Goal: Find specific page/section: Find specific page/section

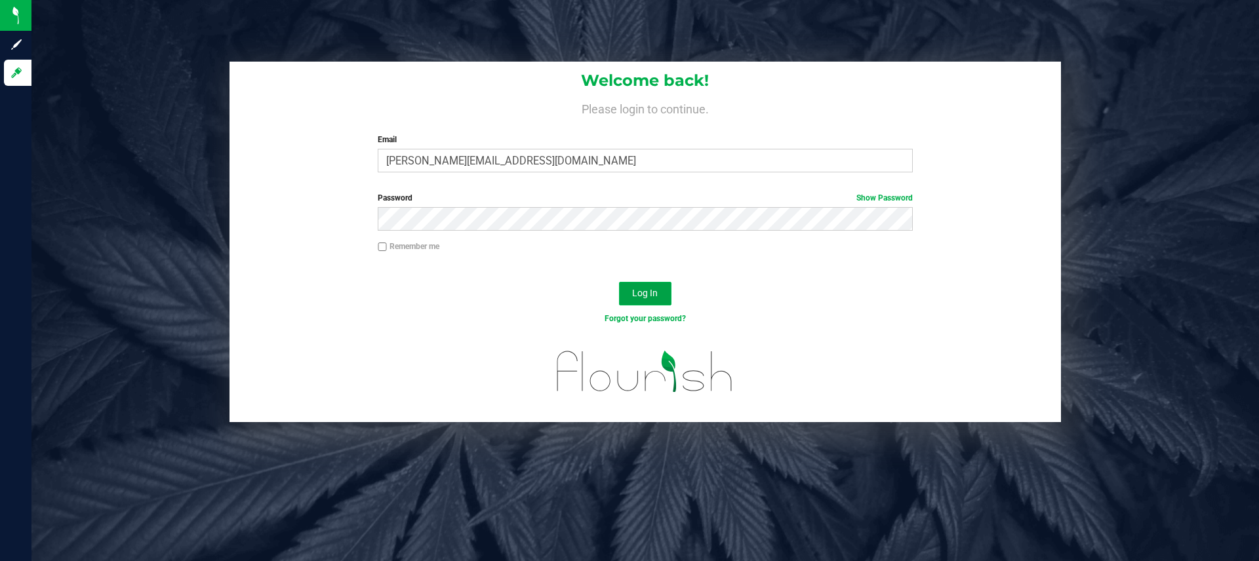
click at [645, 298] on span "Log In" at bounding box center [645, 293] width 26 height 10
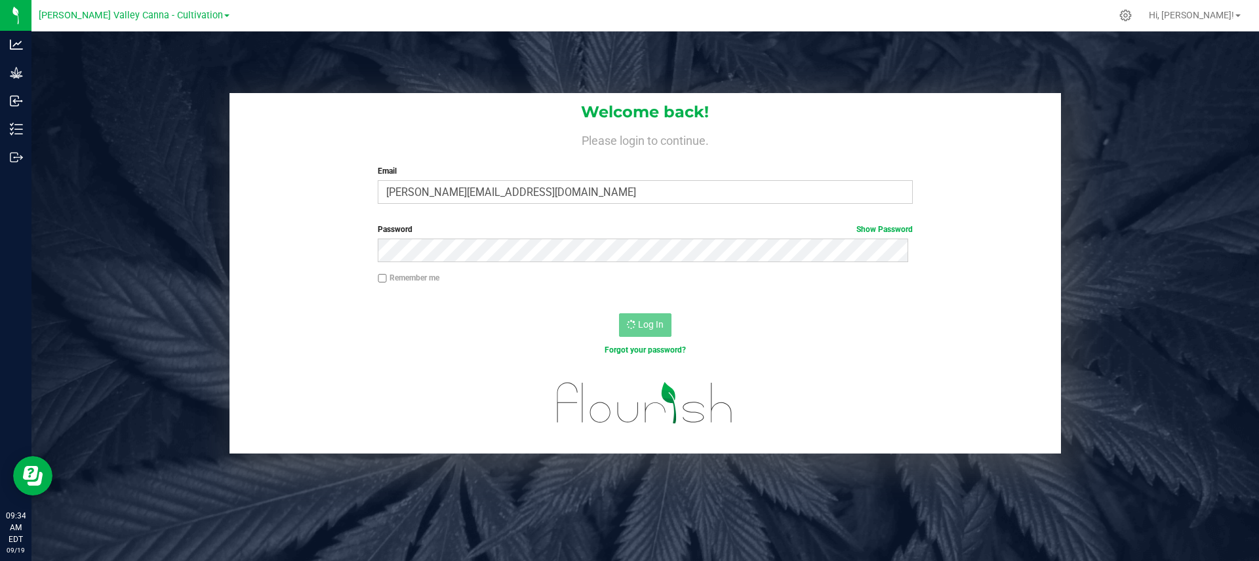
click at [276, 139] on h4 "Please login to continue." at bounding box center [644, 139] width 831 height 16
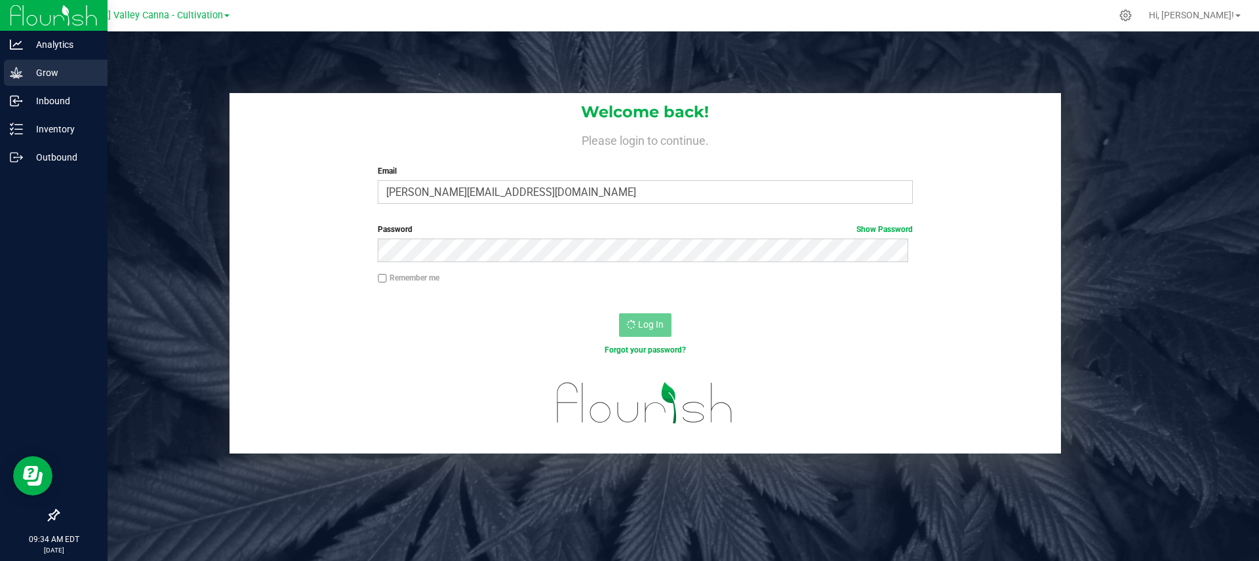
click at [67, 75] on p "Grow" at bounding box center [62, 73] width 79 height 16
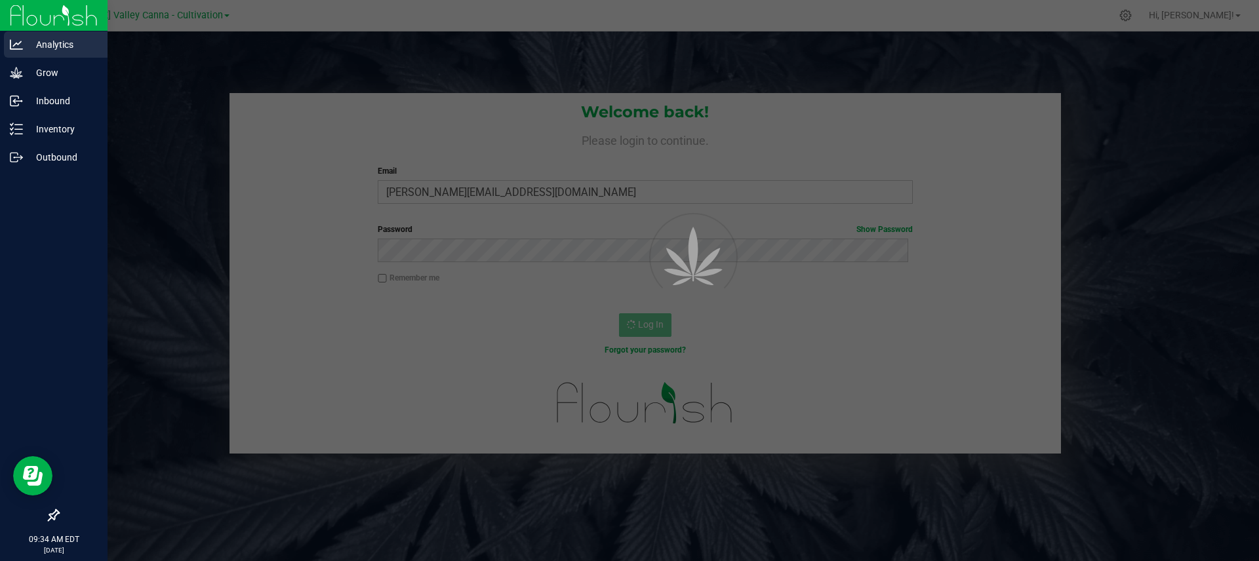
click at [69, 47] on p "Analytics" at bounding box center [62, 45] width 79 height 16
